Goal: Entertainment & Leisure: Consume media (video, audio)

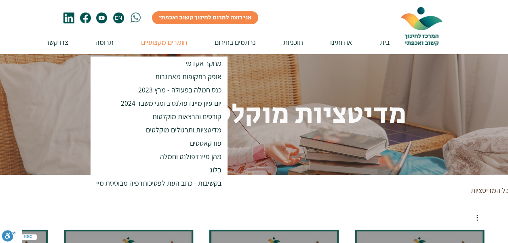
click at [162, 40] on p "חומרים מקצועיים" at bounding box center [164, 42] width 54 height 23
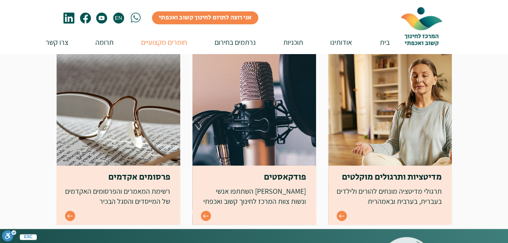
scroll to position [323, 0]
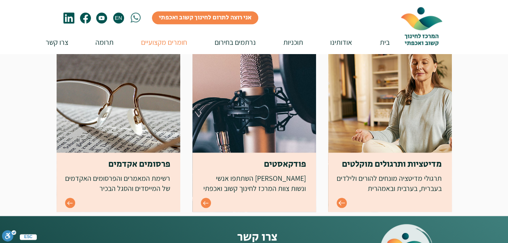
click at [339, 202] on icon "Go to" at bounding box center [341, 203] width 6 height 5
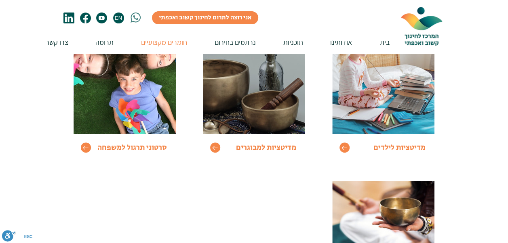
scroll to position [162, 0]
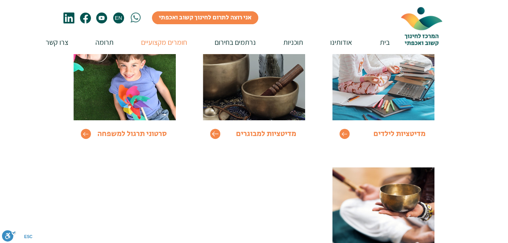
click at [214, 135] on icon "Go to" at bounding box center [215, 134] width 7 height 7
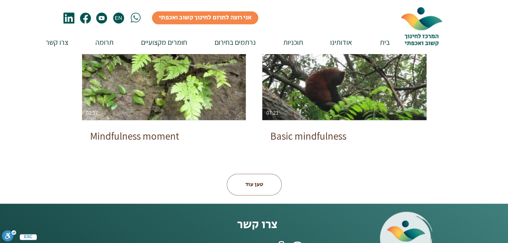
scroll to position [525, 0]
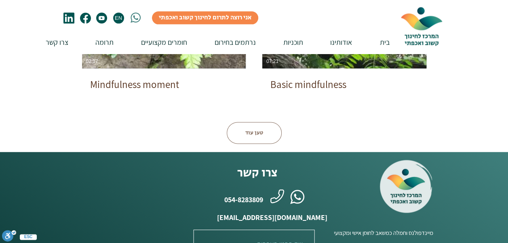
click at [250, 133] on button "טען עוד" at bounding box center [254, 133] width 55 height 22
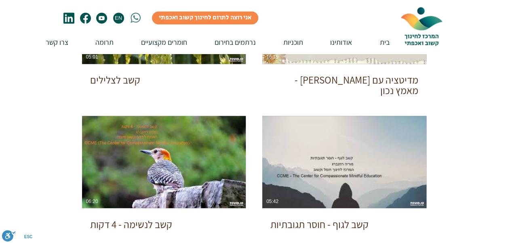
scroll to position [687, 0]
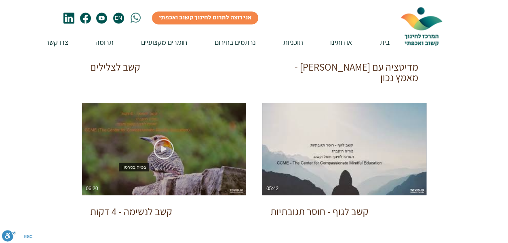
click at [165, 149] on use "צפייה בסרטון" at bounding box center [164, 149] width 20 height 20
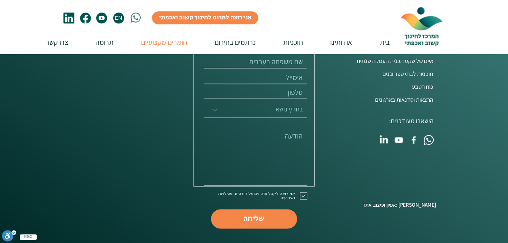
scroll to position [162, 0]
